Goal: Task Accomplishment & Management: Manage account settings

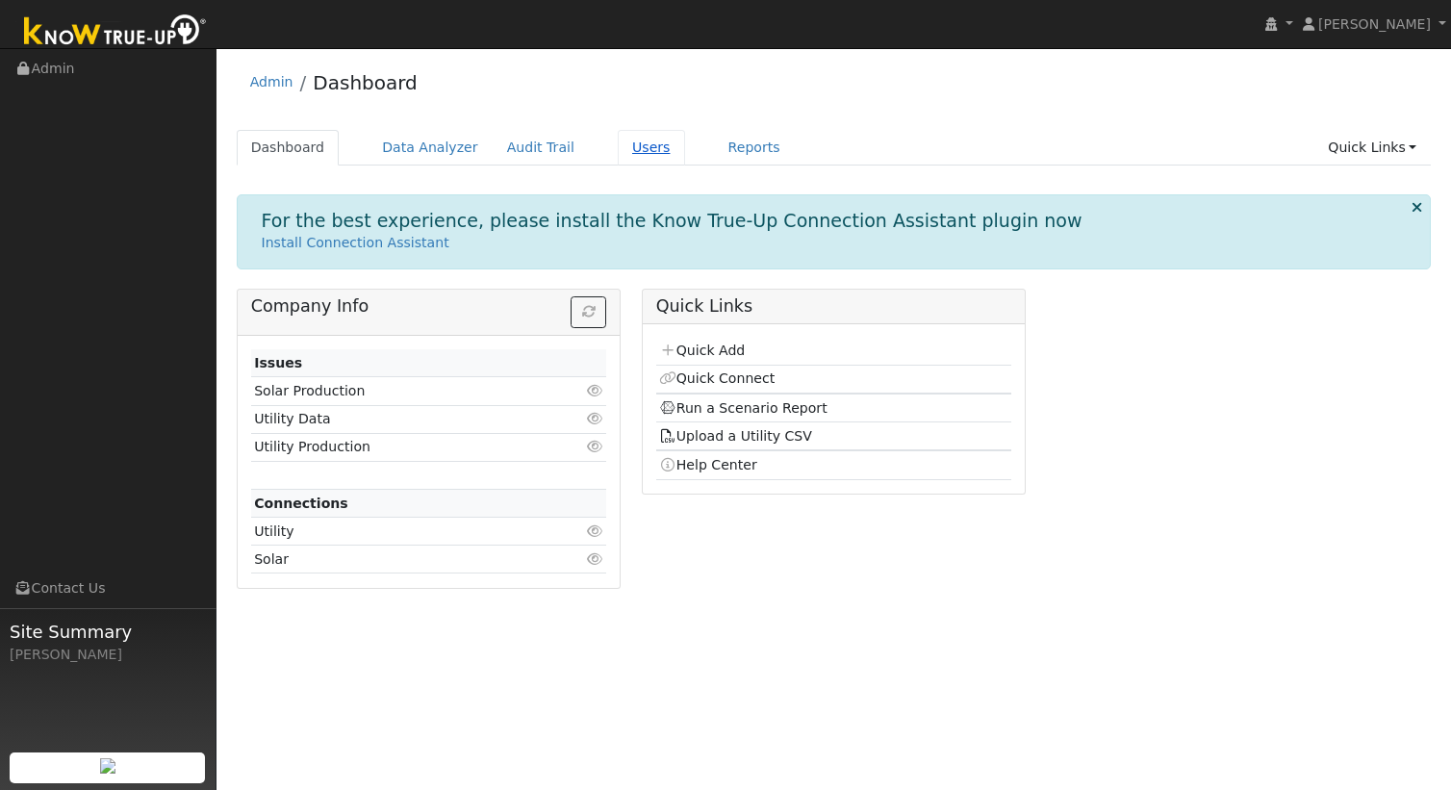
click at [625, 148] on link "Users" at bounding box center [651, 148] width 67 height 36
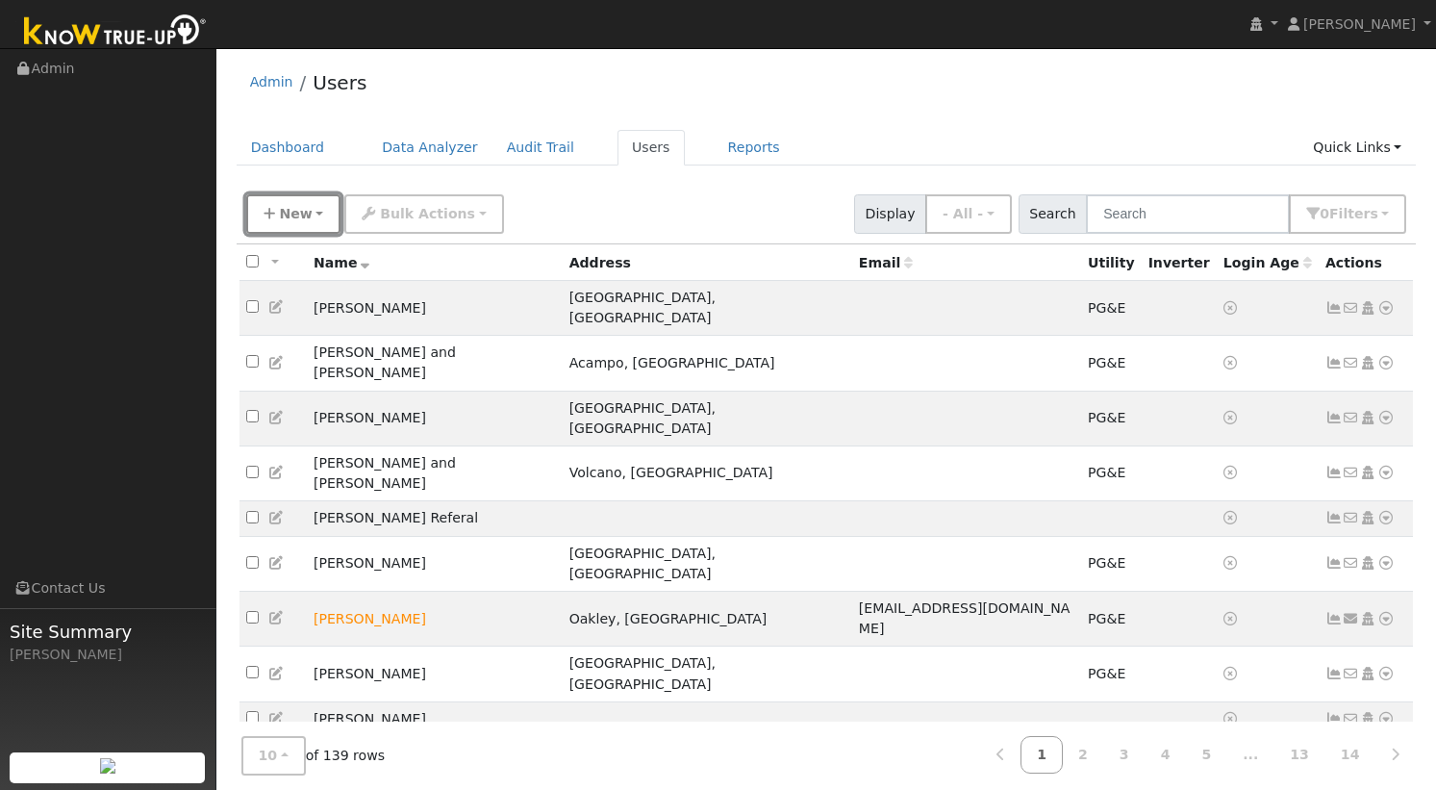
click at [291, 215] on span "New" at bounding box center [295, 213] width 33 height 15
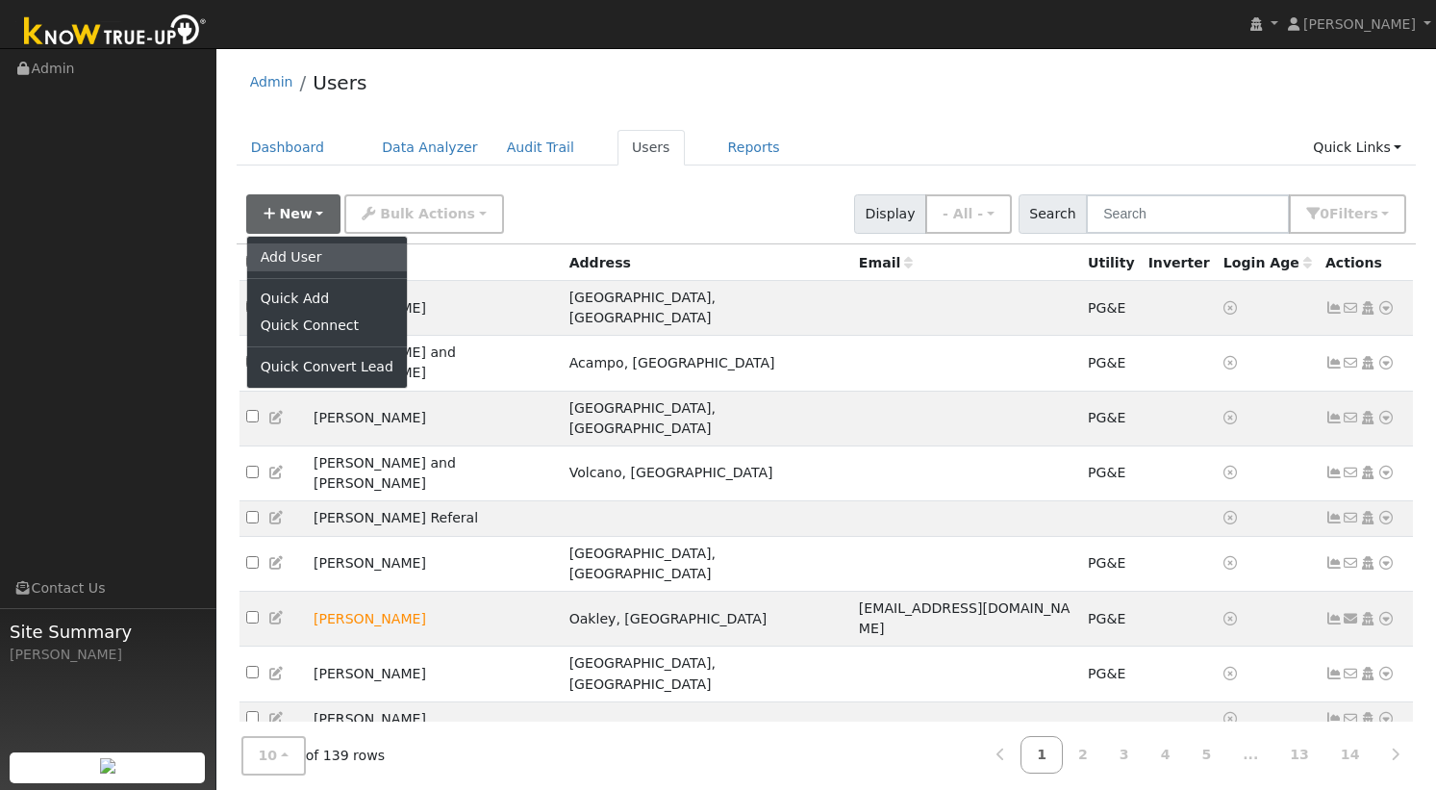
click at [308, 262] on link "Add User" at bounding box center [327, 256] width 160 height 27
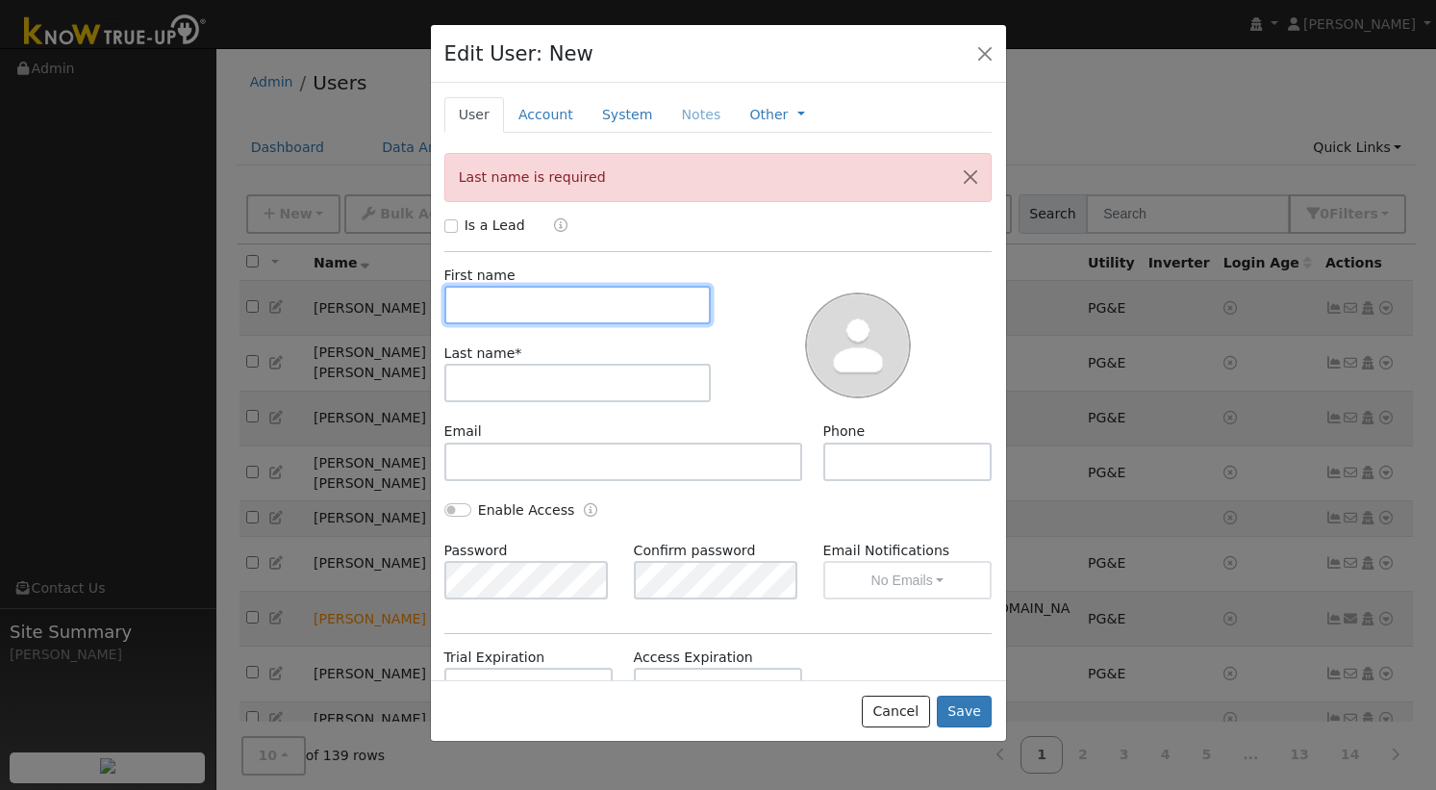
type input "T"
type input "Tera"
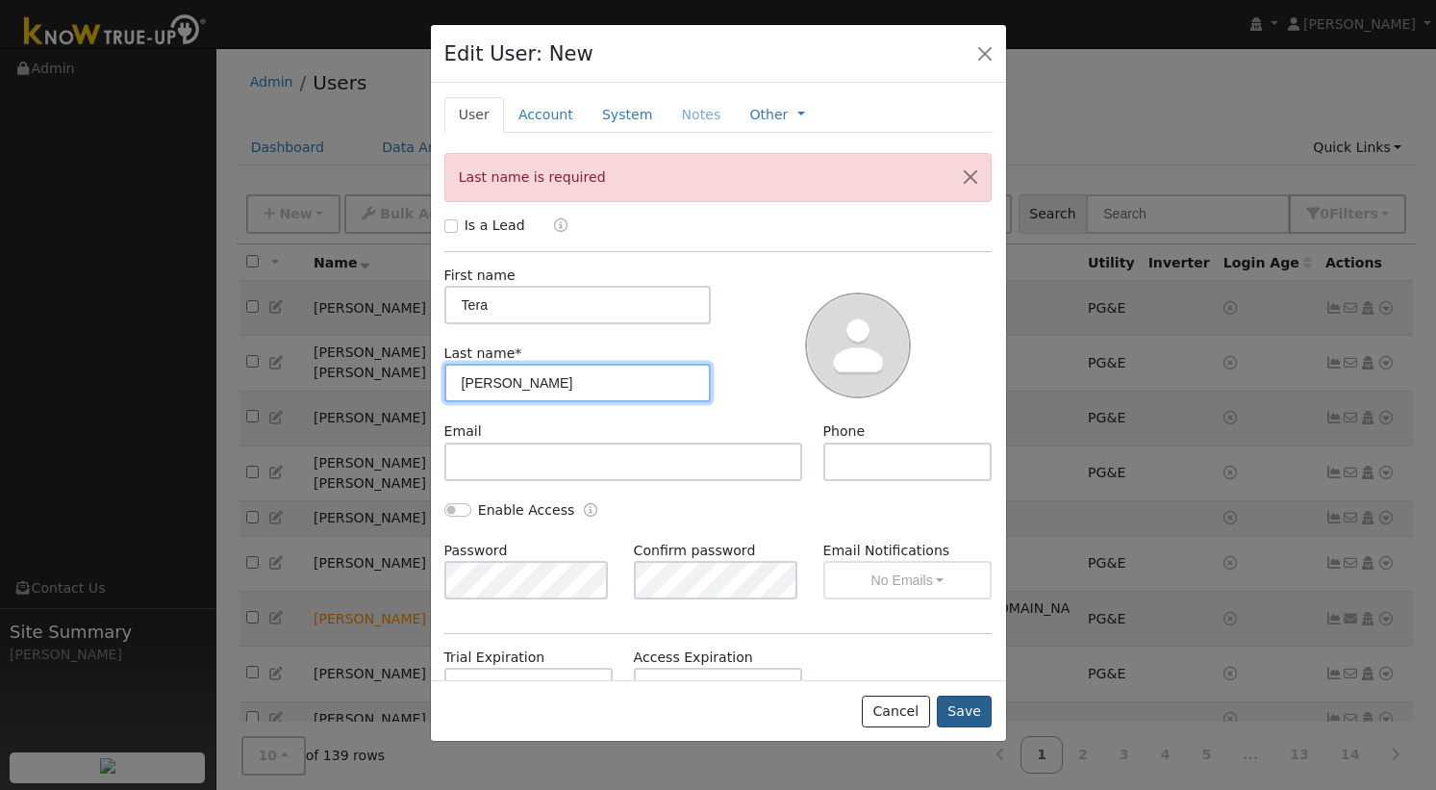
type input "Klingman"
click at [967, 716] on button "Save" at bounding box center [965, 712] width 56 height 33
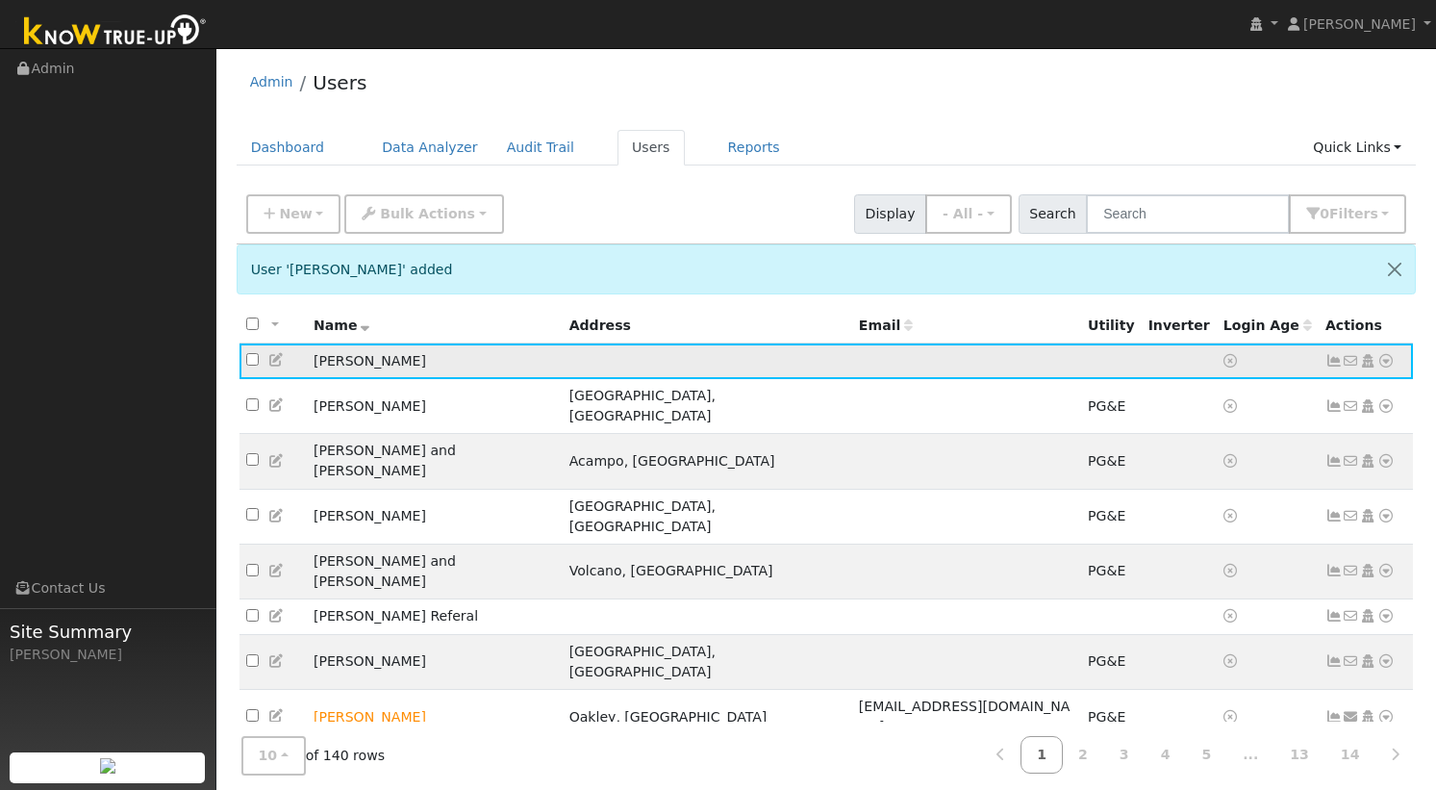
click at [1382, 362] on icon at bounding box center [1386, 360] width 17 height 13
click at [1165, 508] on link "Utility" at bounding box center [1187, 506] width 134 height 27
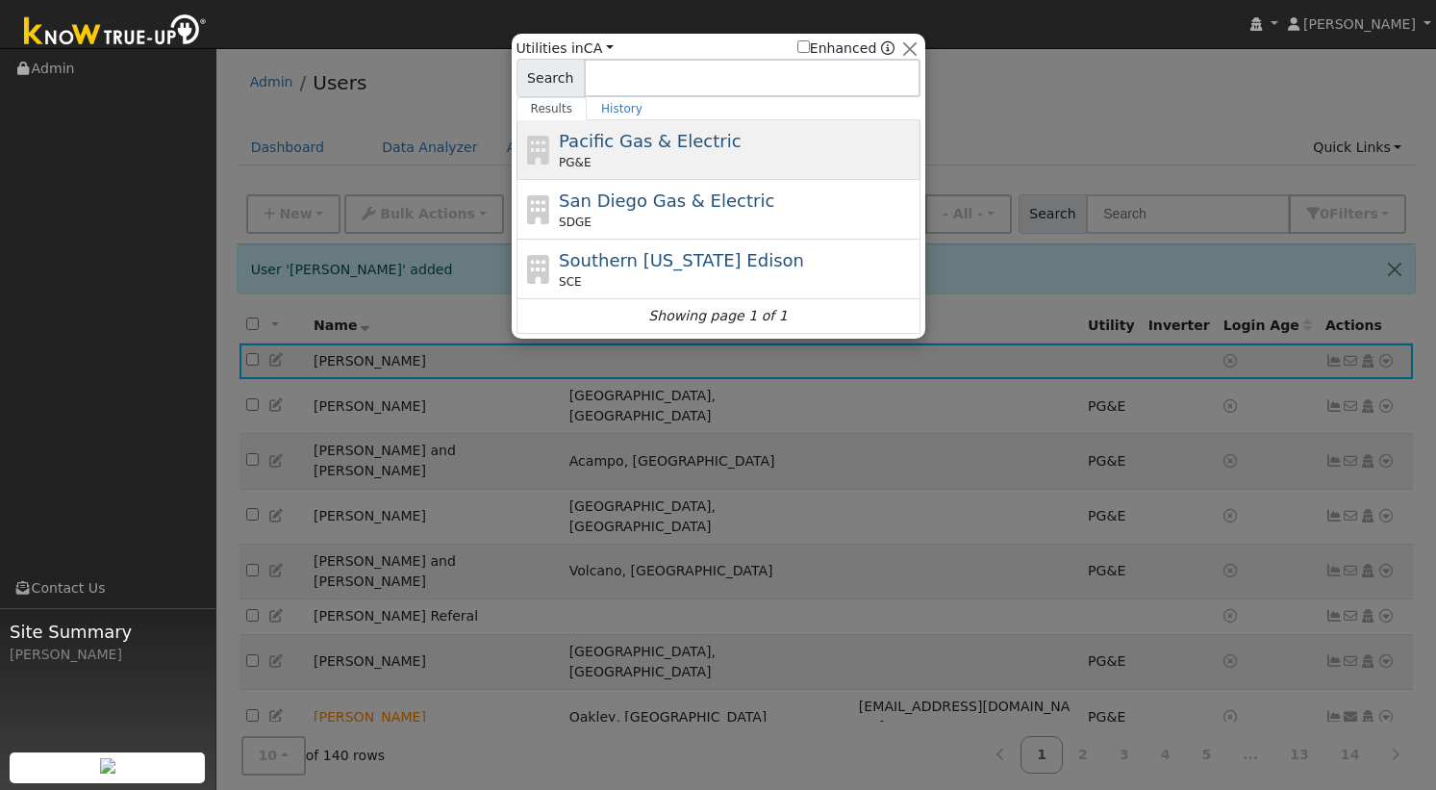
click at [655, 147] on span "Pacific Gas & Electric" at bounding box center [650, 141] width 182 height 20
